Goal: Information Seeking & Learning: Stay updated

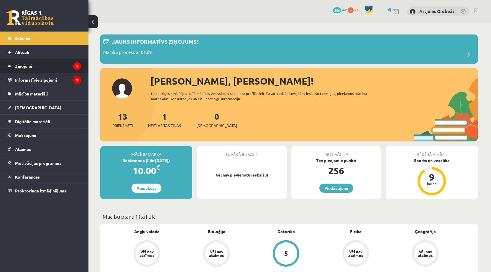
click at [57, 62] on legend "Ziņojumi 1" at bounding box center [48, 66] width 66 height 14
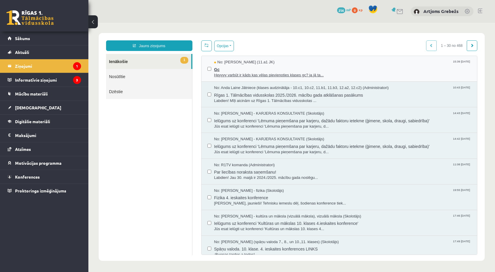
click at [220, 74] on span "Heyyyy varbūt ir kāds kas vēlas pievienoties klases gc? ja jā ta..." at bounding box center [342, 75] width 257 height 6
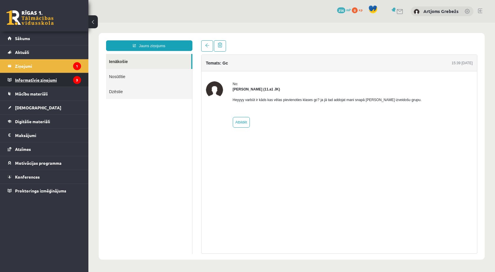
click at [79, 80] on icon "3" at bounding box center [77, 80] width 8 height 8
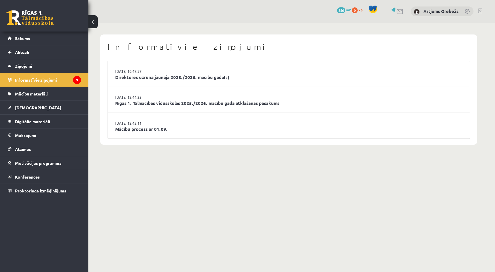
click at [165, 120] on li "29.08.2025 12:43:11 Mācību process ar 01.09." at bounding box center [289, 126] width 362 height 26
click at [164, 122] on li "29.08.2025 12:43:11 Mācību process ar 01.09." at bounding box center [289, 126] width 362 height 26
click at [161, 125] on li "29.08.2025 12:43:11 Mācību process ar 01.09." at bounding box center [289, 126] width 362 height 26
click at [160, 127] on link "Mācību process ar 01.09." at bounding box center [288, 129] width 347 height 7
click at [143, 100] on link "Rīgas 1. Tālmācības vidusskolas 2025./2026. mācību gada atklāšanas pasākums" at bounding box center [288, 103] width 347 height 7
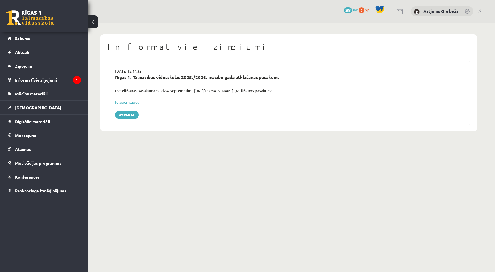
drag, startPoint x: 0, startPoint y: 0, endPoint x: 143, endPoint y: 100, distance: 174.2
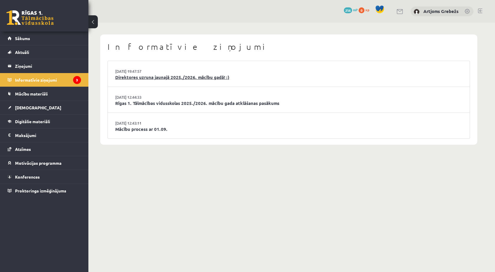
click at [139, 76] on link "Direktores uzruna jaunajā 2025./2026. mācību gadā! :)" at bounding box center [288, 77] width 347 height 7
click at [37, 45] on li "Aktuāli Kā mācīties eSKOLĀ Kontakti Normatīvie akti Online konsultācijas Skolot…" at bounding box center [44, 52] width 88 height 14
click at [36, 43] on link "Sākums" at bounding box center [44, 39] width 73 height 14
